Goal: Task Accomplishment & Management: Complete application form

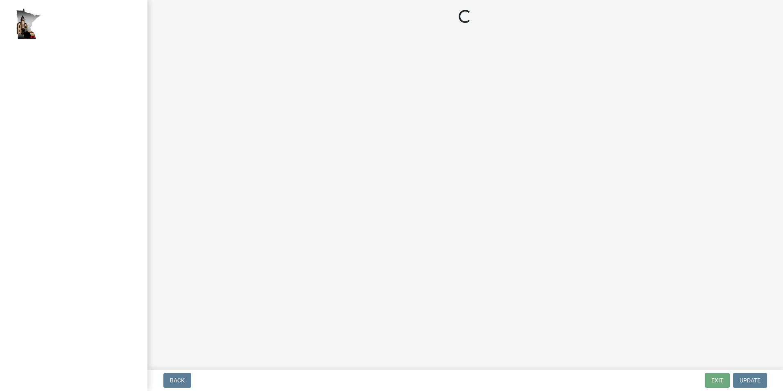
select select "2: 1"
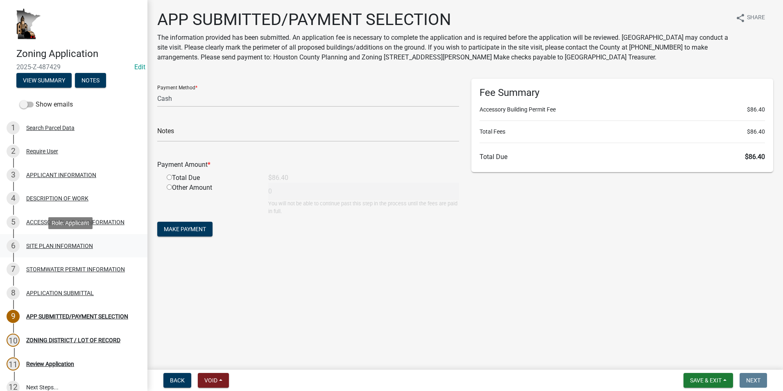
click at [36, 246] on div "SITE PLAN INFORMATION" at bounding box center [59, 246] width 67 height 6
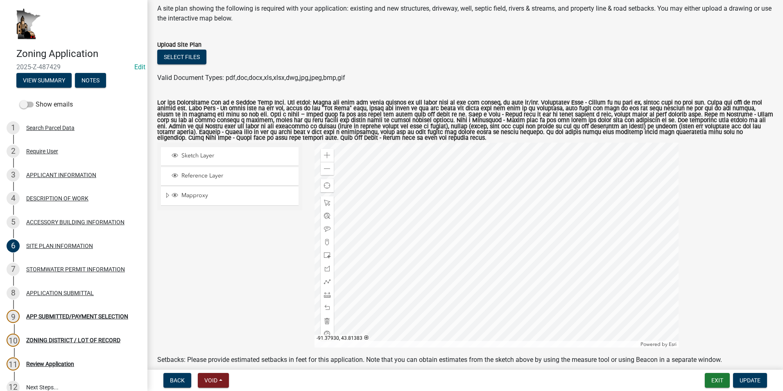
scroll to position [82, 0]
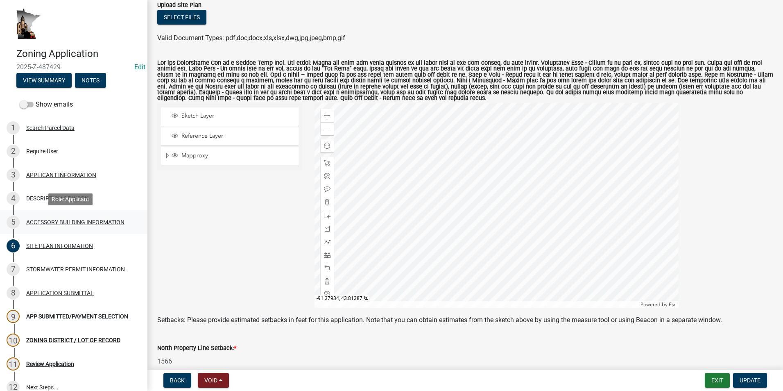
click at [61, 220] on div "ACCESSORY BUILDING INFORMATION" at bounding box center [75, 222] width 98 height 6
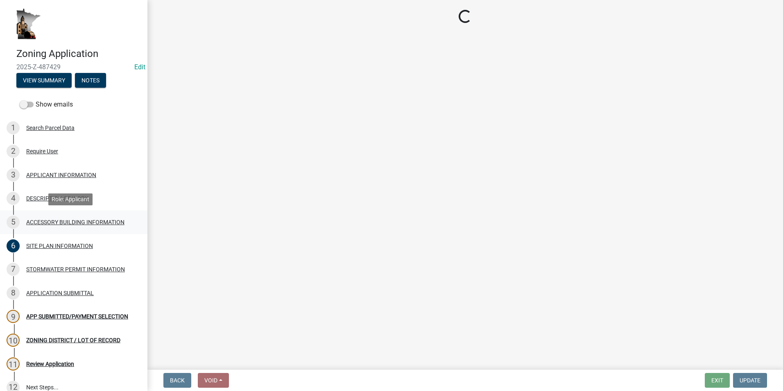
select select "88703b1b-78c7-4d2b-862c-09a913535c10"
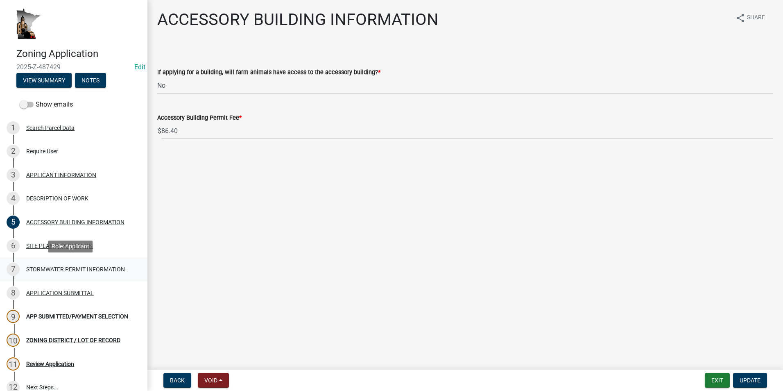
click at [54, 268] on div "STORMWATER PERMIT INFORMATION" at bounding box center [75, 269] width 99 height 6
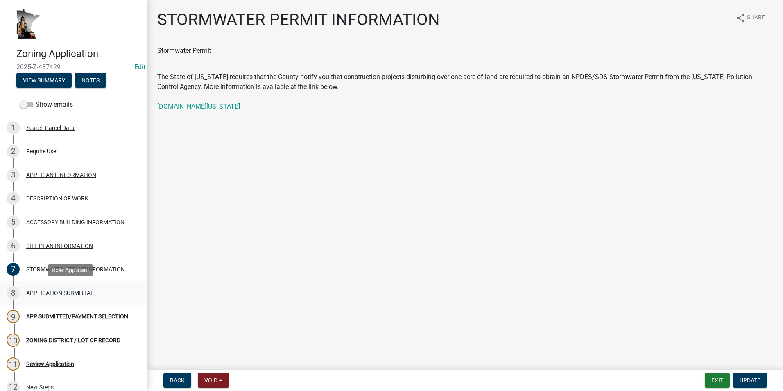
click at [57, 293] on div "APPLICATION SUBMITTAL" at bounding box center [60, 293] width 68 height 6
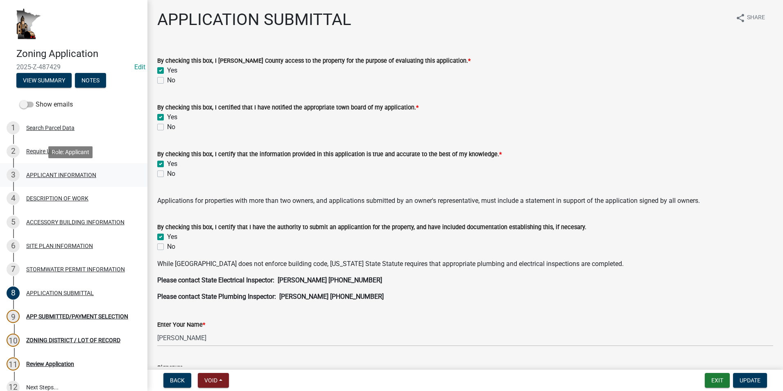
click at [48, 174] on div "APPLICANT INFORMATION" at bounding box center [61, 175] width 70 height 6
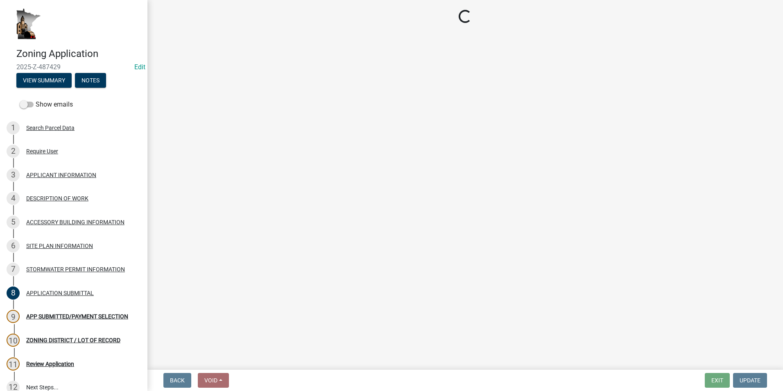
select select "f73bc555-2faa-4207-ba45-c8fa17744791"
select select "81c7fadf-c10b-486a-ba53-d59fb5d0dbc6"
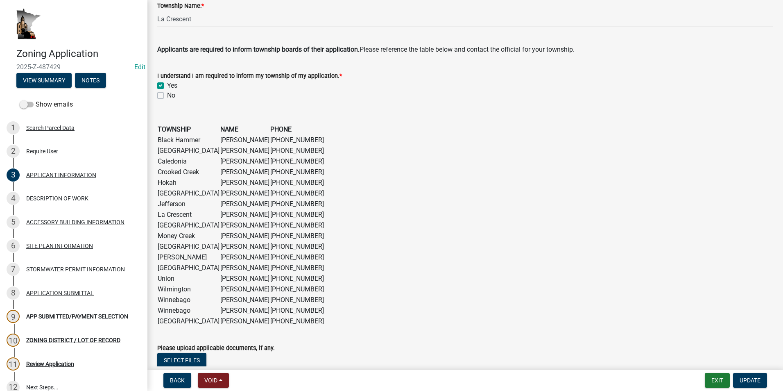
scroll to position [573, 0]
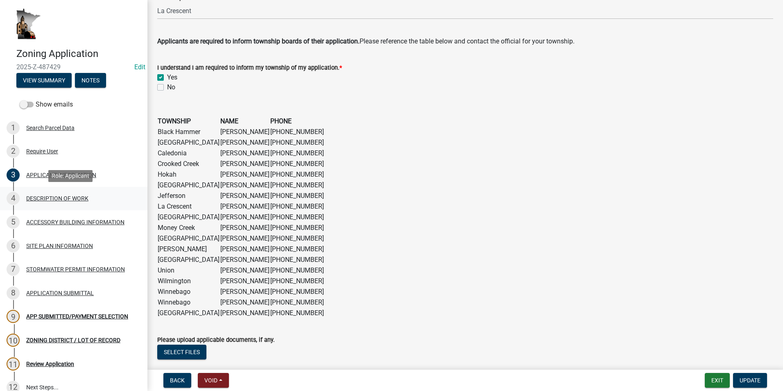
click at [41, 195] on div "DESCRIPTION OF WORK" at bounding box center [57, 198] width 62 height 6
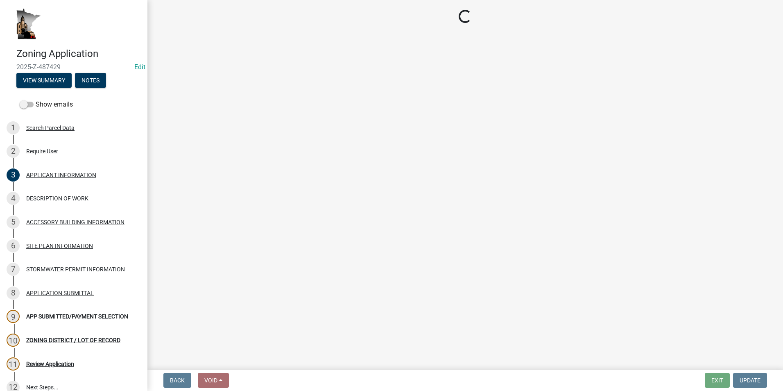
select select "39f6a2ab-0467-4f26-9b22-6b4c409785cf"
select select "d5c4c3d5-0e01-416f-8471-05b912159bd9"
select select "b77d4c88-b606-4875-889f-ef493ebc67f8"
select select "07ce3bd5-44c8-48c7-a7da-ecbfde3ea753"
select select "865858fb-cec4-4771-ade1-629df977e661"
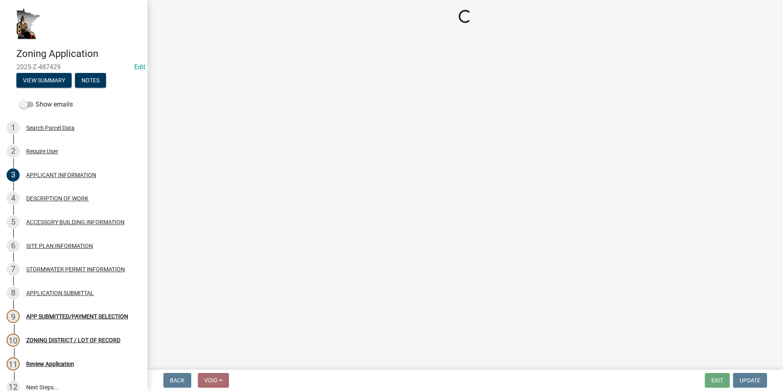
select select "cef96780-4810-40e3-9d85-228a56ab53a8"
select select "79149638-379e-4eb8-8707-a078303474c9"
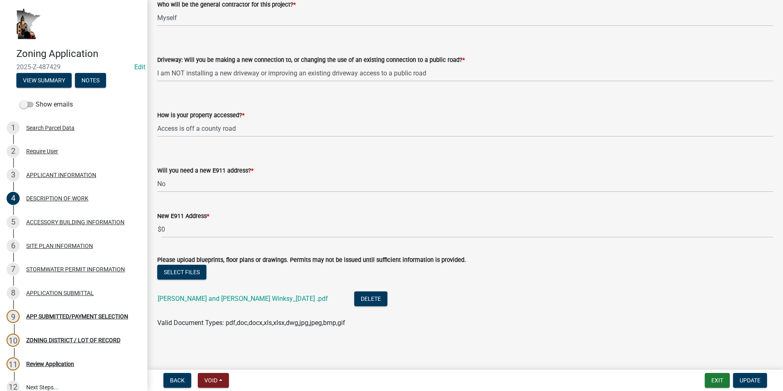
scroll to position [544, 0]
click at [49, 151] on div "Require User" at bounding box center [42, 151] width 32 height 6
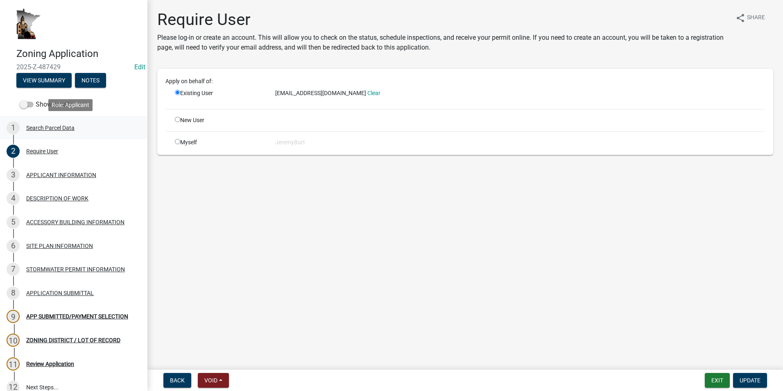
click at [47, 127] on div "Search Parcel Data" at bounding box center [50, 128] width 48 height 6
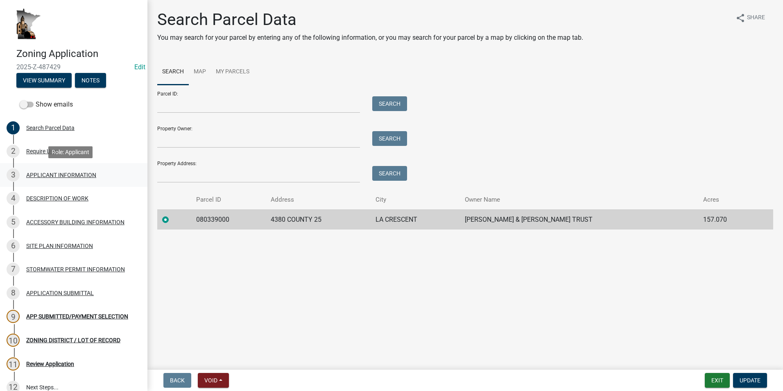
click at [74, 175] on div "APPLICANT INFORMATION" at bounding box center [61, 175] width 70 height 6
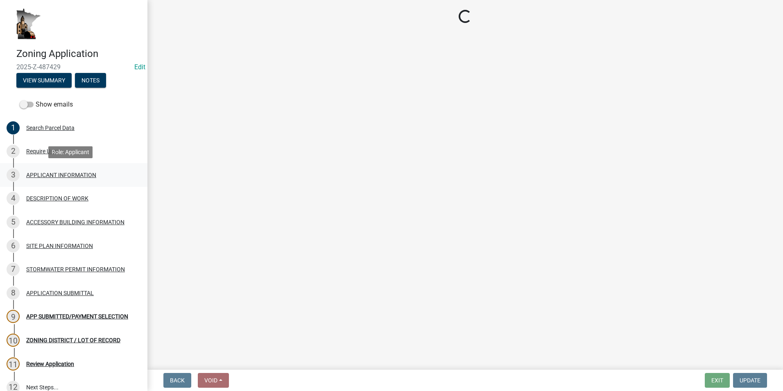
select select "f73bc555-2faa-4207-ba45-c8fa17744791"
select select "81c7fadf-c10b-486a-ba53-d59fb5d0dbc6"
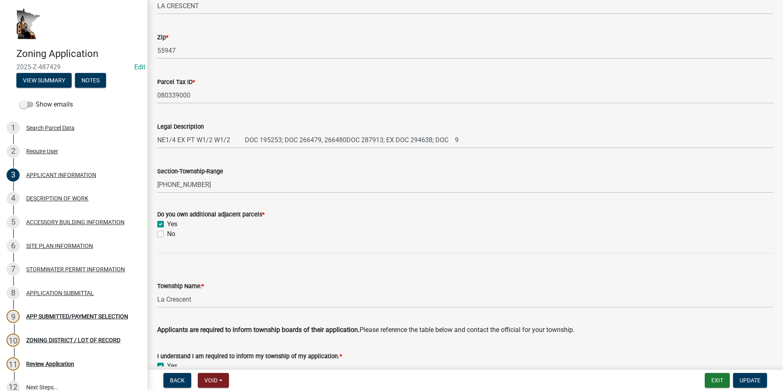
scroll to position [287, 0]
